Goal: Check status: Check status

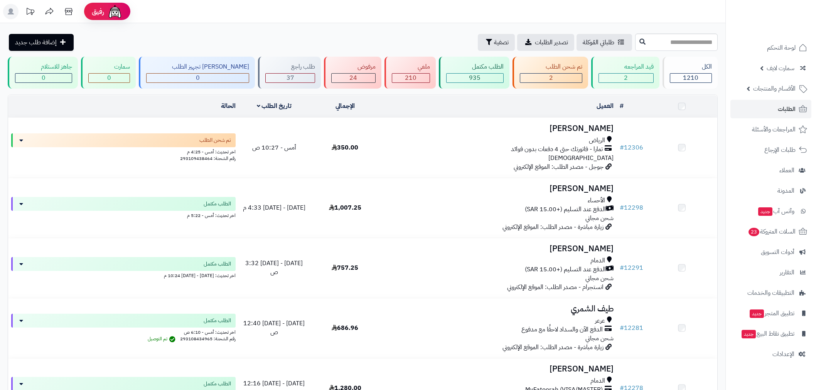
click at [636, 146] on link "# 12306" at bounding box center [632, 147] width 24 height 9
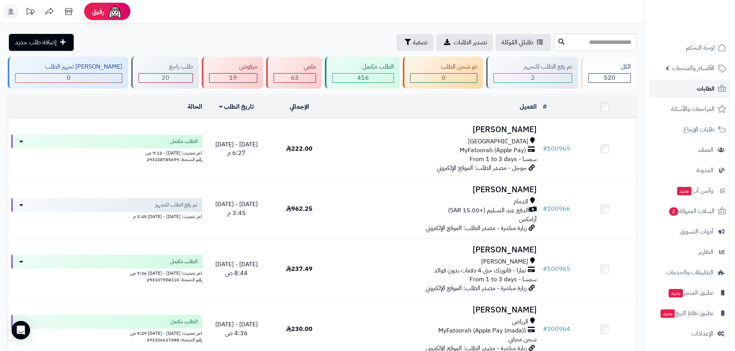
click at [698, 88] on span "الطلبات" at bounding box center [705, 88] width 18 height 11
